Goal: Task Accomplishment & Management: Manage account settings

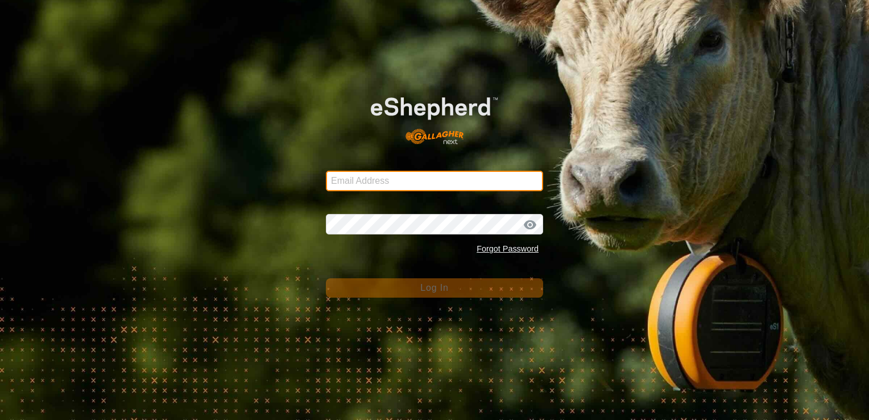
type input "[EMAIL_ADDRESS][DOMAIN_NAME]"
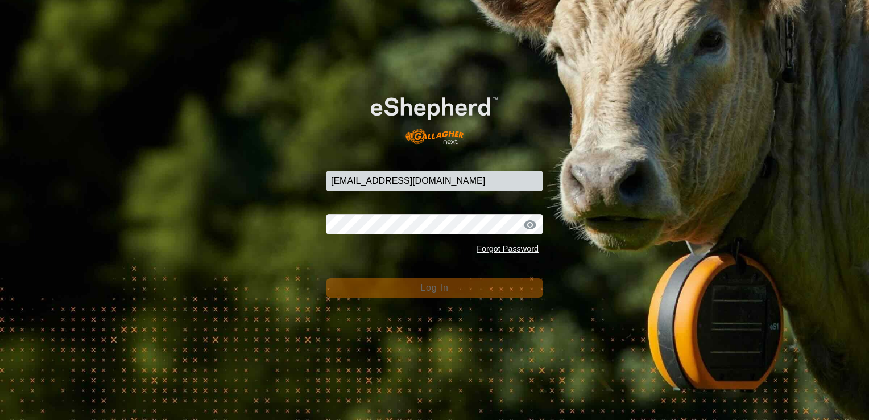
click at [472, 291] on button "Log In" at bounding box center [434, 287] width 217 height 19
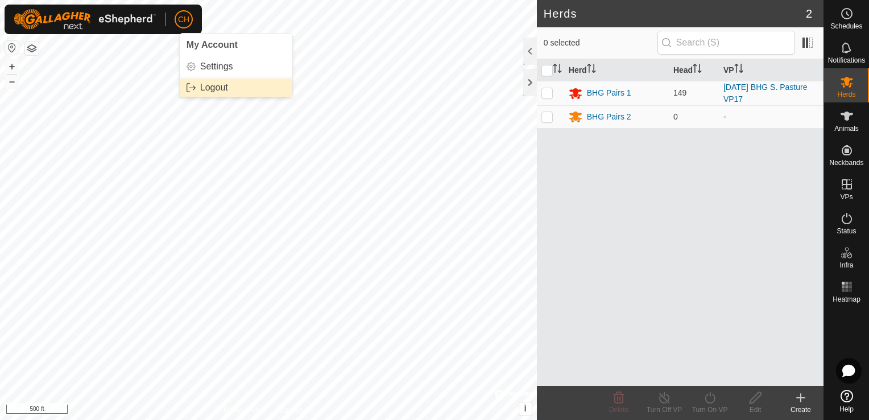
click at [207, 88] on link "Logout" at bounding box center [236, 87] width 113 height 18
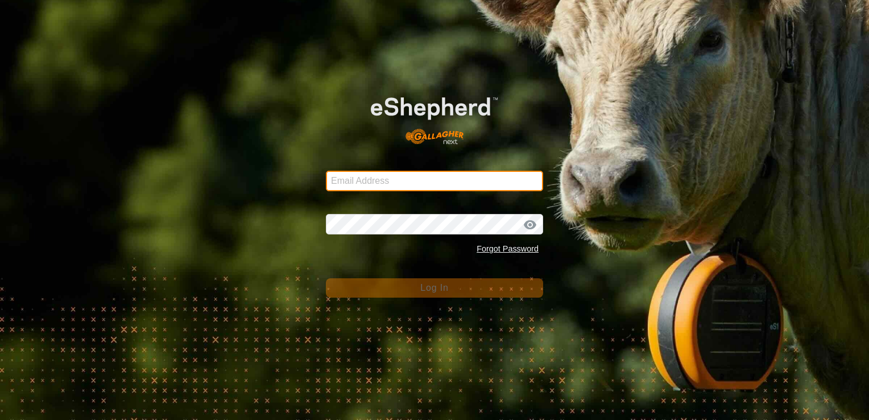
type input "[EMAIL_ADDRESS][DOMAIN_NAME]"
